Goal: Information Seeking & Learning: Compare options

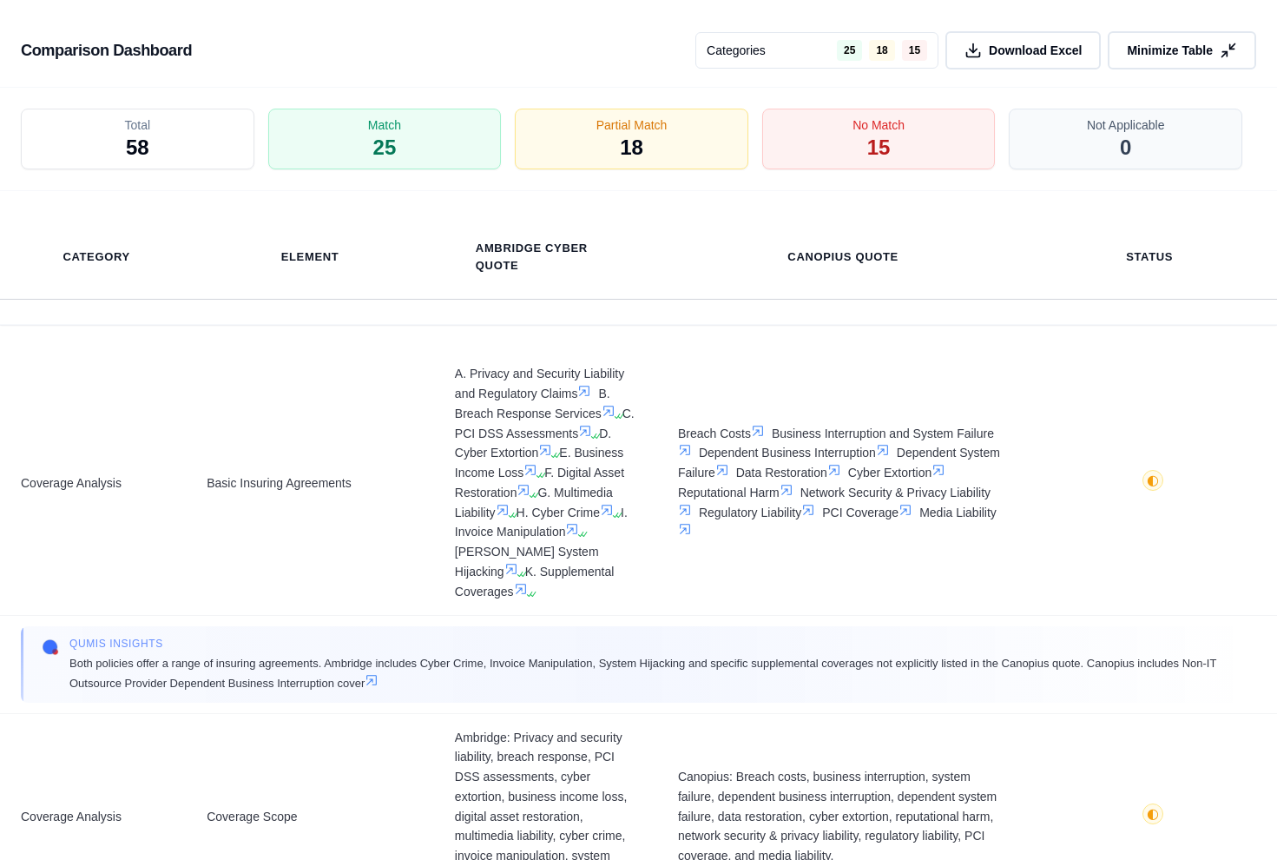
scroll to position [2134, 0]
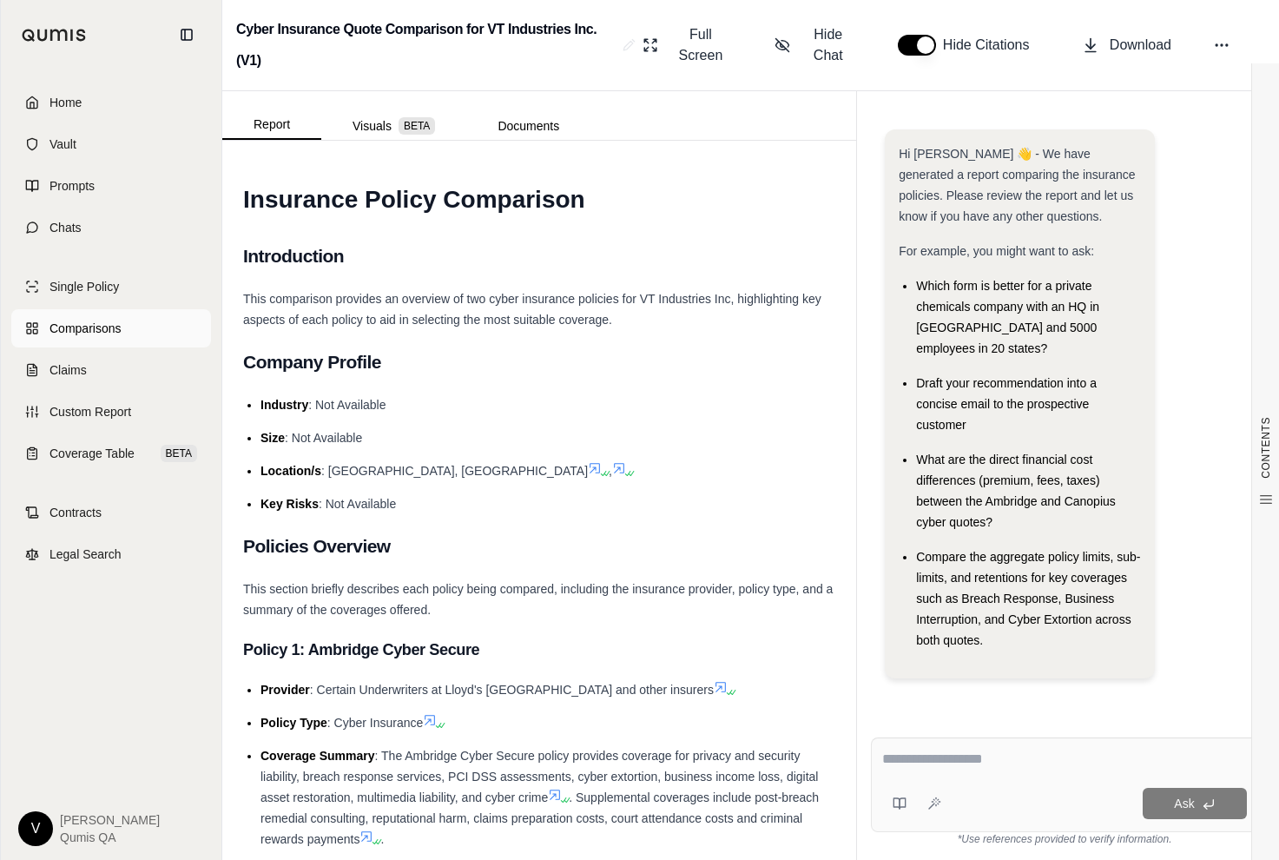
click at [112, 320] on span "Comparisons" at bounding box center [84, 328] width 71 height 17
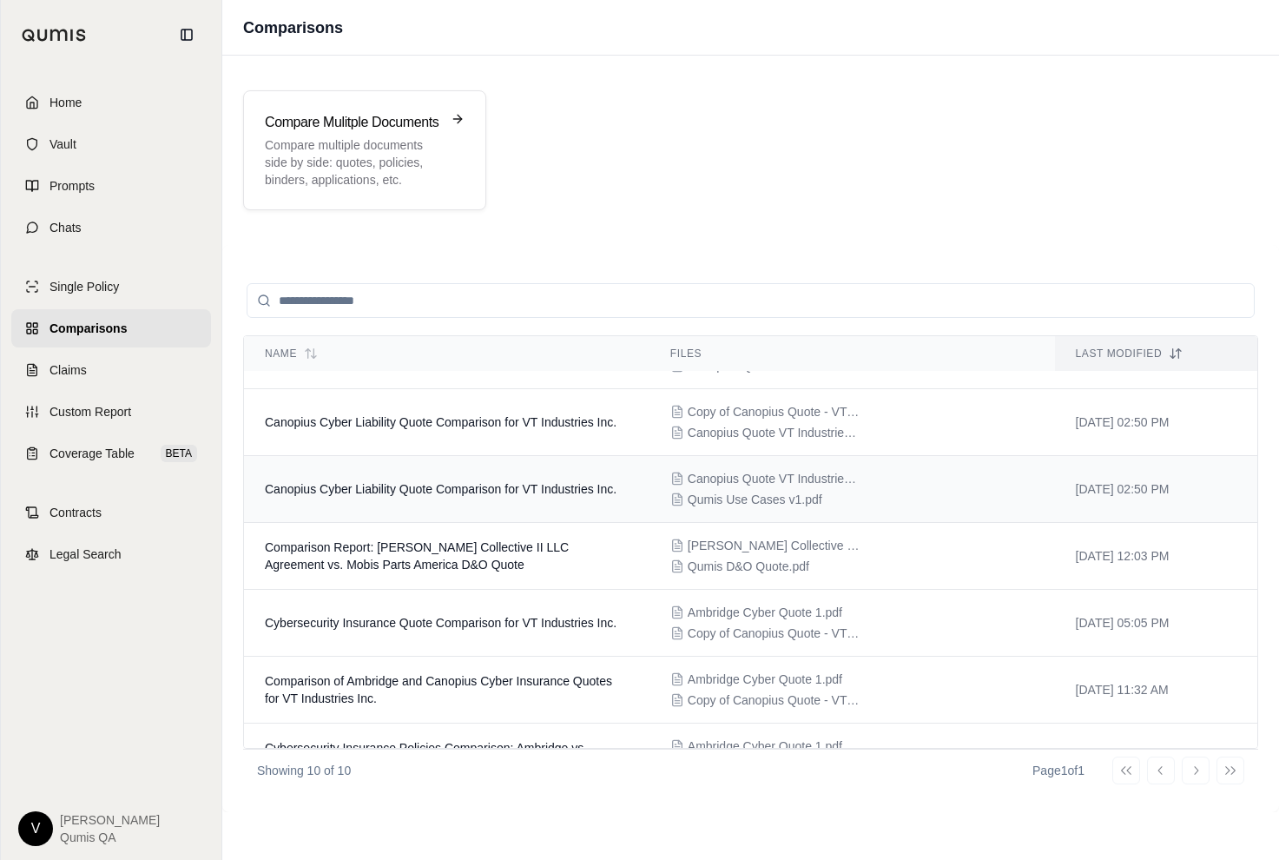
scroll to position [300, 0]
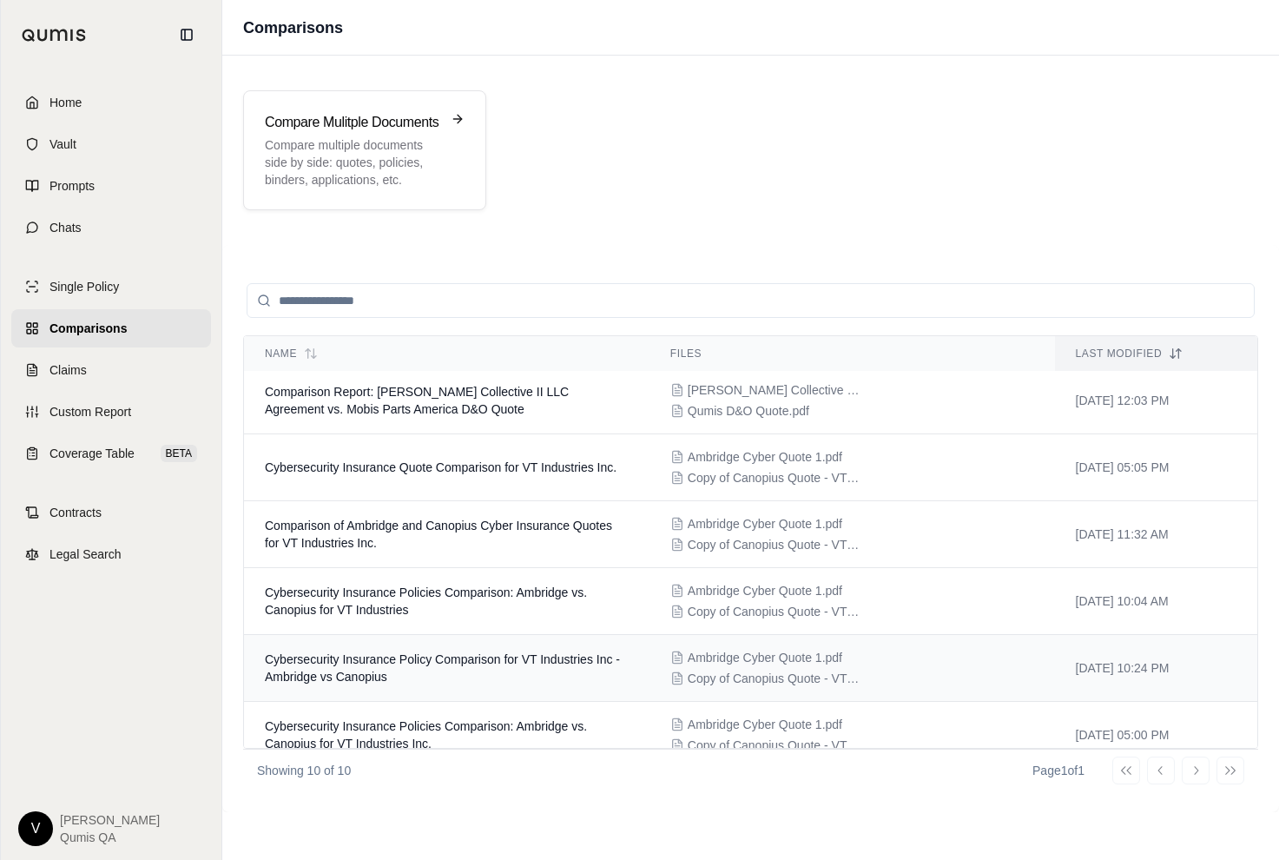
click at [399, 661] on span "Cybersecurity Insurance Policy Comparison for VT Industries Inc - Ambridge vs C…" at bounding box center [442, 667] width 355 height 31
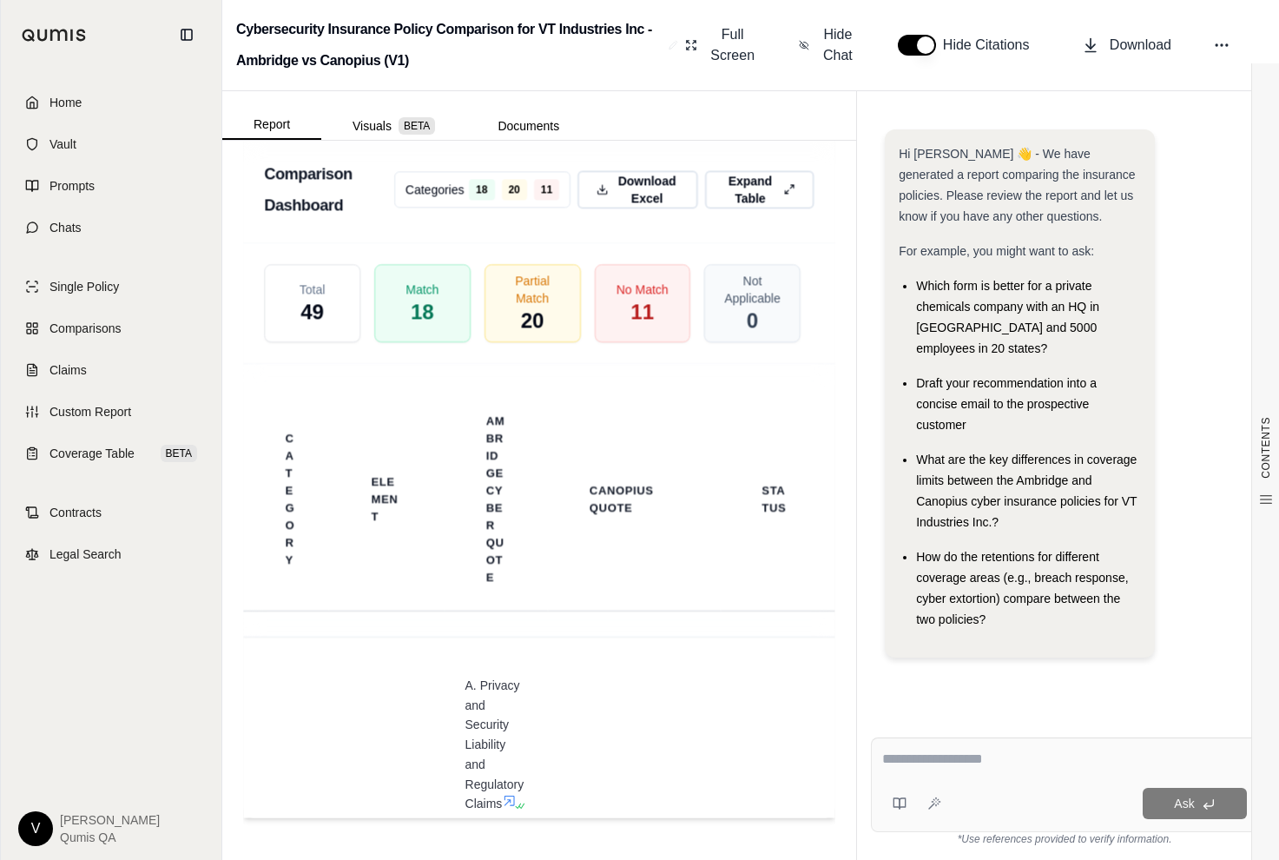
scroll to position [3612, 0]
click at [835, 30] on span "Hide Chat" at bounding box center [838, 45] width 36 height 42
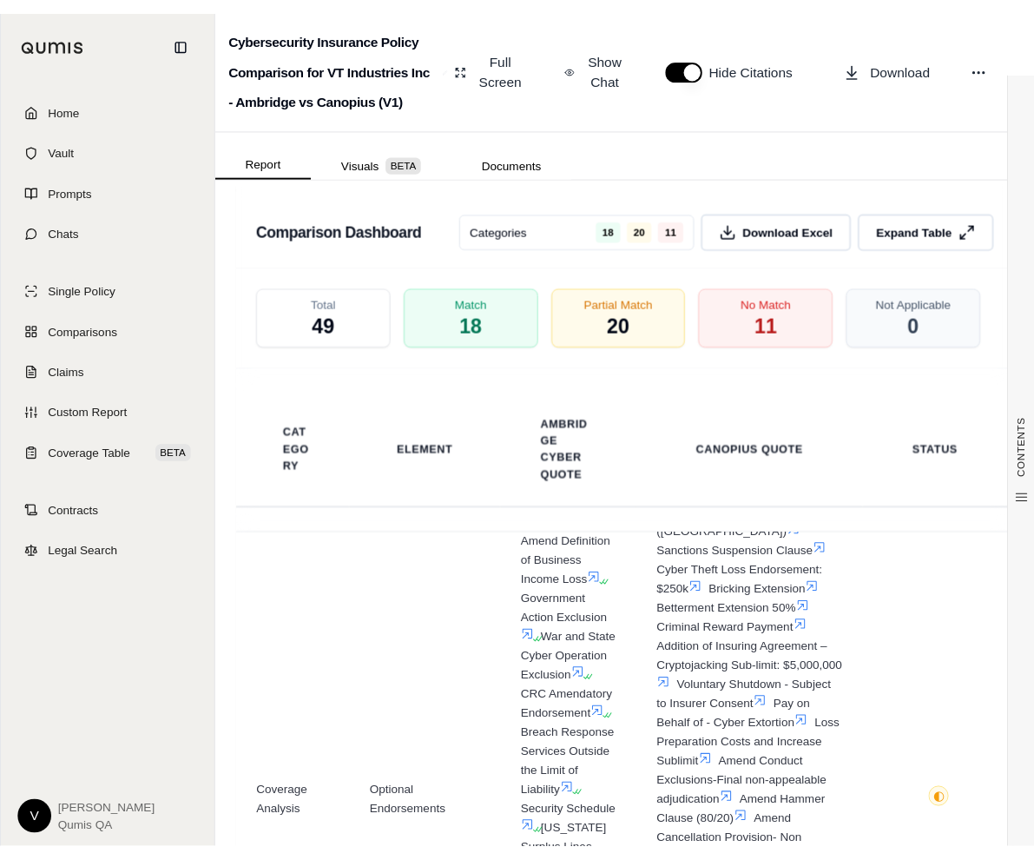
scroll to position [0, 0]
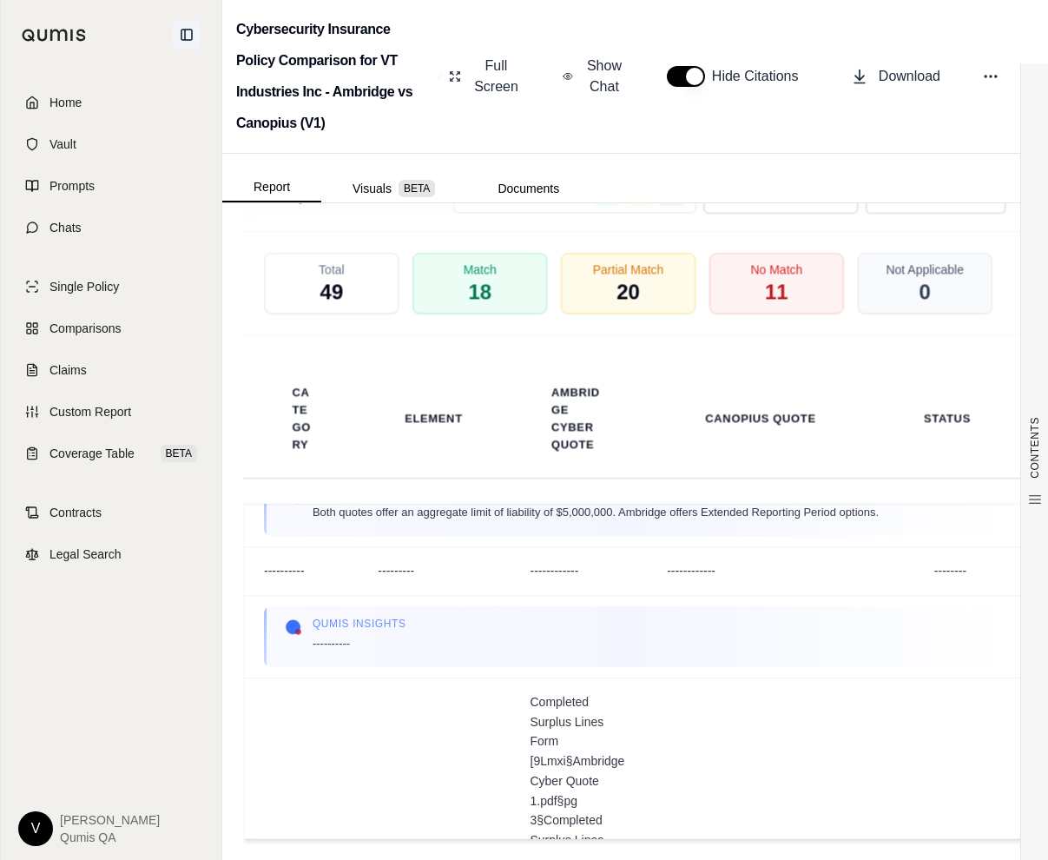
click at [186, 30] on icon at bounding box center [186, 35] width 10 height 10
